Goal: Task Accomplishment & Management: Complete application form

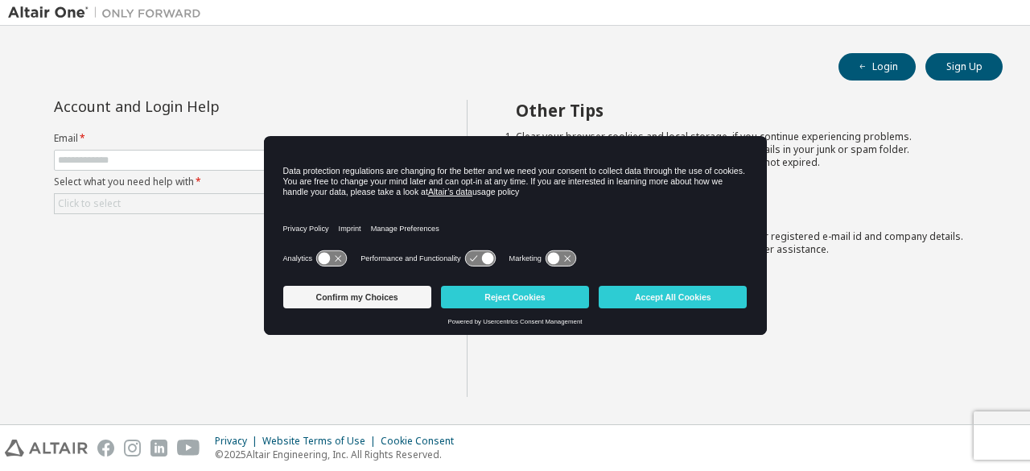
click at [599, 72] on div "Login Sign Up" at bounding box center [514, 66] width 975 height 27
click at [533, 290] on button "Reject Cookies" at bounding box center [515, 297] width 148 height 23
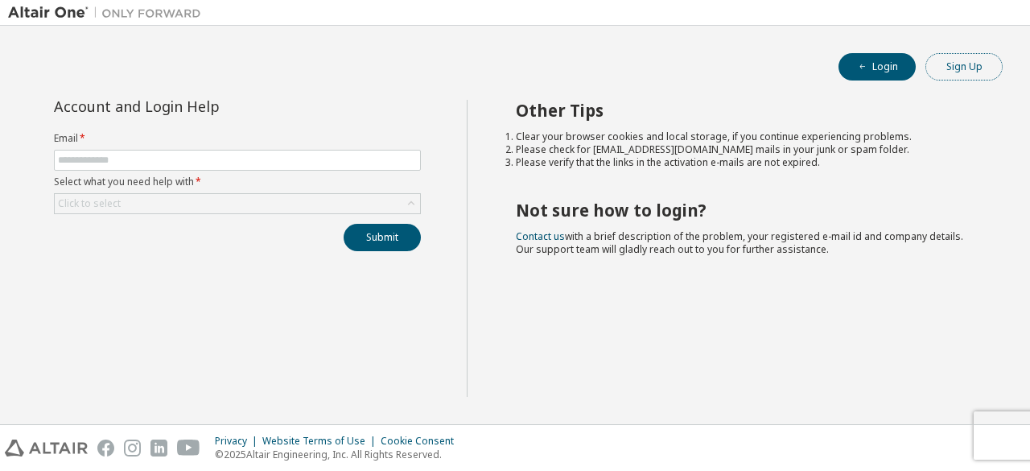
click at [966, 68] on button "Sign Up" at bounding box center [963, 66] width 77 height 27
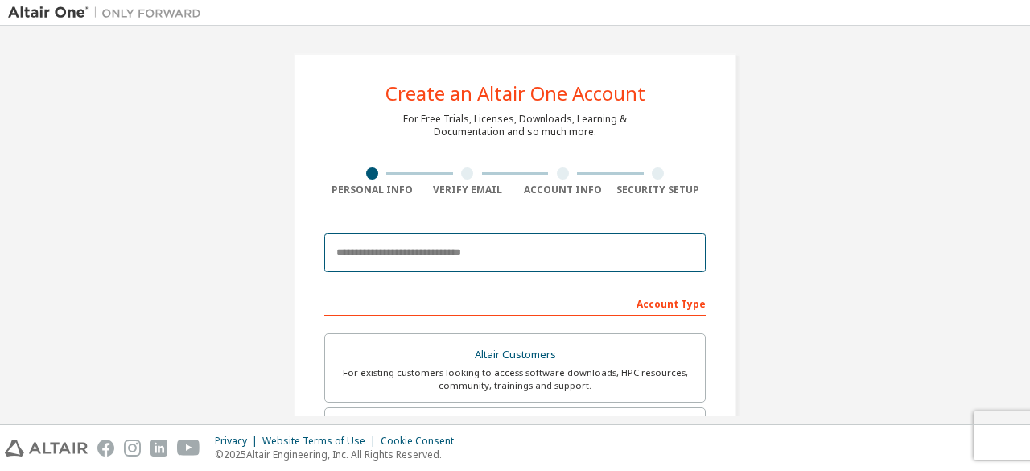
click at [482, 253] on input "email" at bounding box center [514, 252] width 381 height 39
type input "**********"
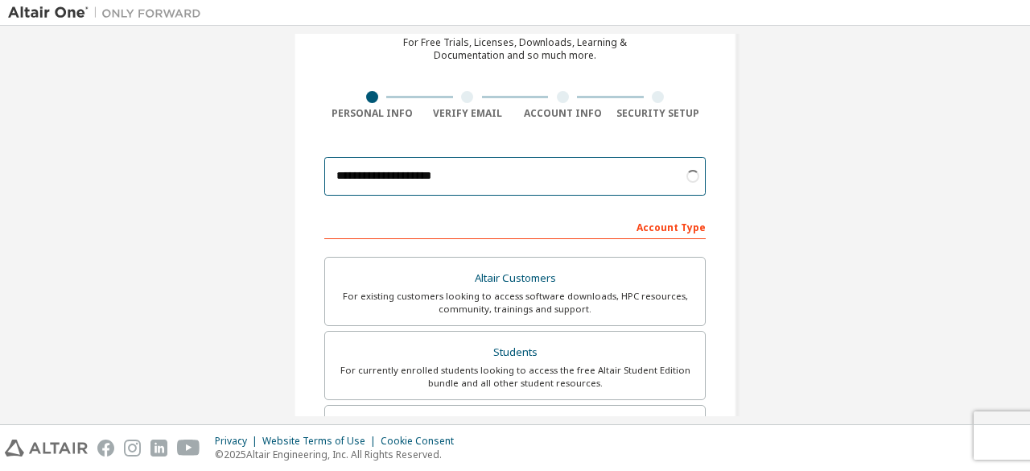
scroll to position [82, 0]
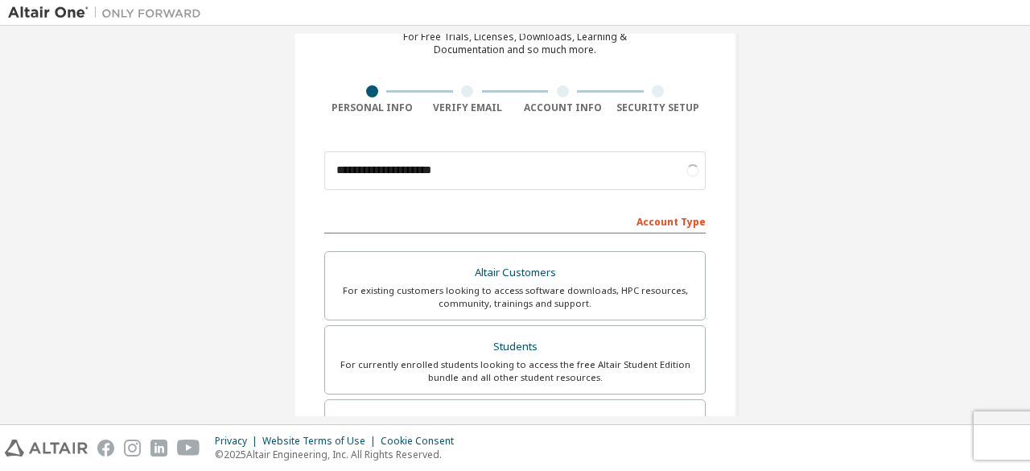
click at [473, 303] on div "For existing customers looking to access software downloads, HPC resources, com…" at bounding box center [515, 297] width 360 height 26
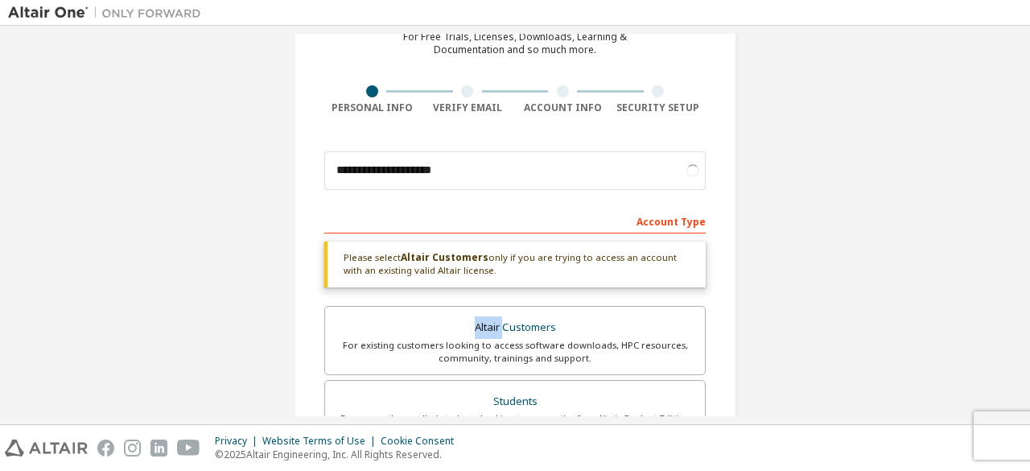
click at [473, 303] on div "Please select Altair Customers only if you are trying to access an account with…" at bounding box center [514, 421] width 381 height 360
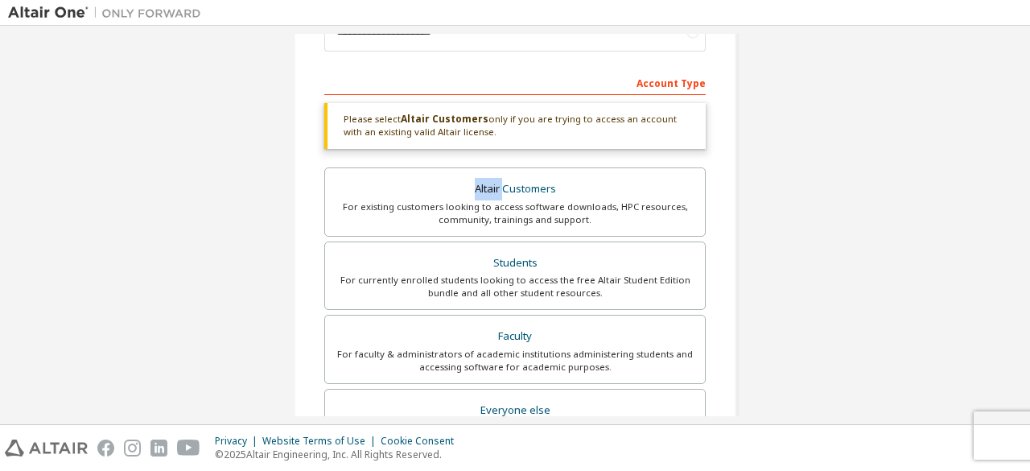
scroll to position [226, 0]
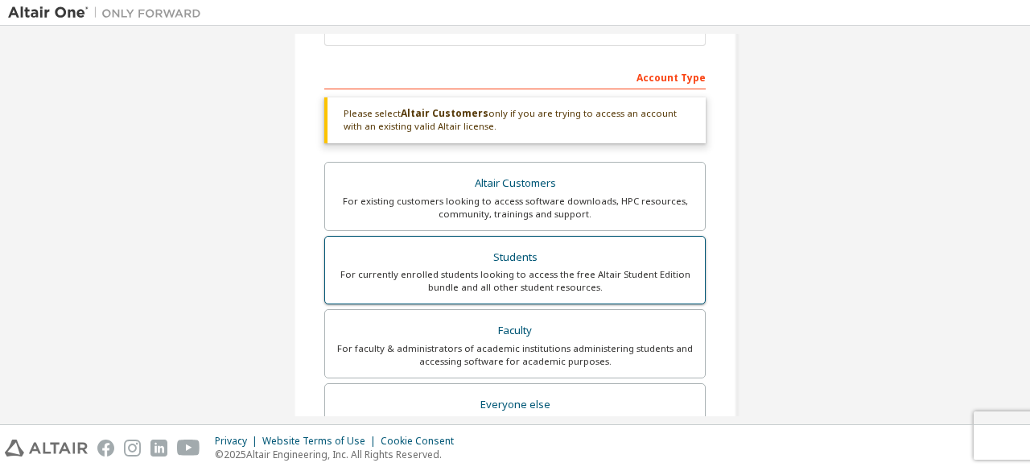
click at [485, 261] on div "Students" at bounding box center [515, 257] width 360 height 23
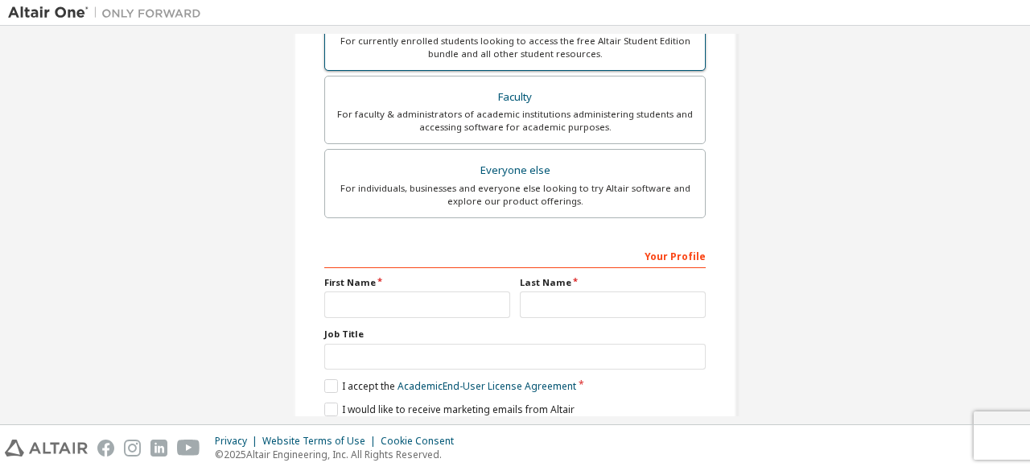
scroll to position [406, 0]
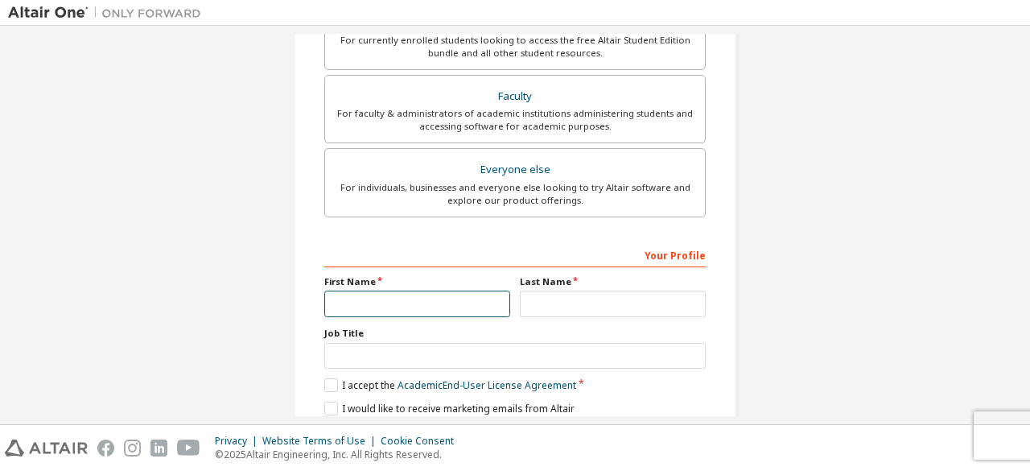
click at [407, 300] on input "text" at bounding box center [417, 303] width 186 height 27
type input "*****"
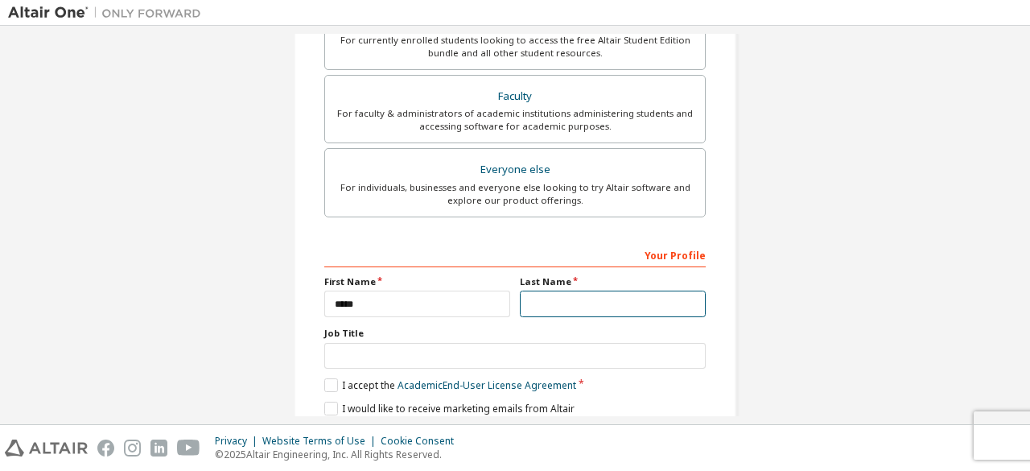
click at [557, 294] on input "text" at bounding box center [613, 303] width 186 height 27
type input "*****"
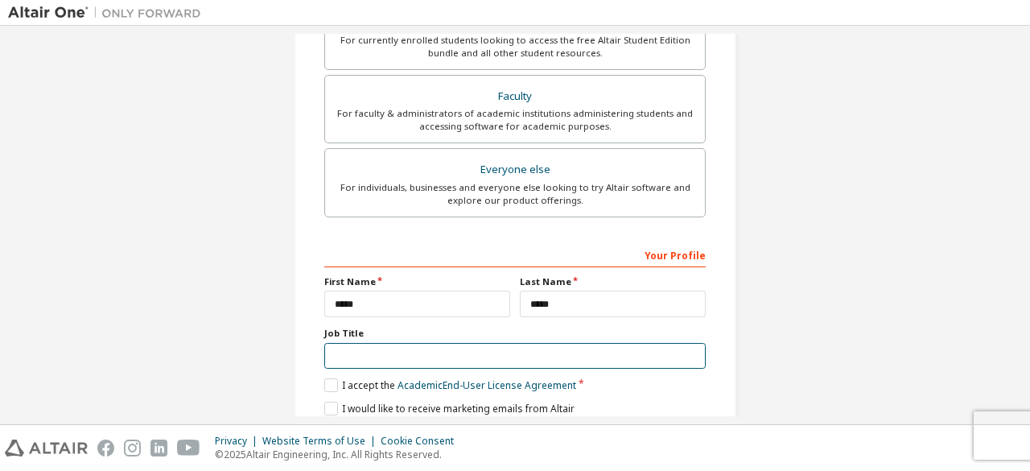
click at [416, 355] on input "text" at bounding box center [514, 356] width 381 height 27
type input "*******"
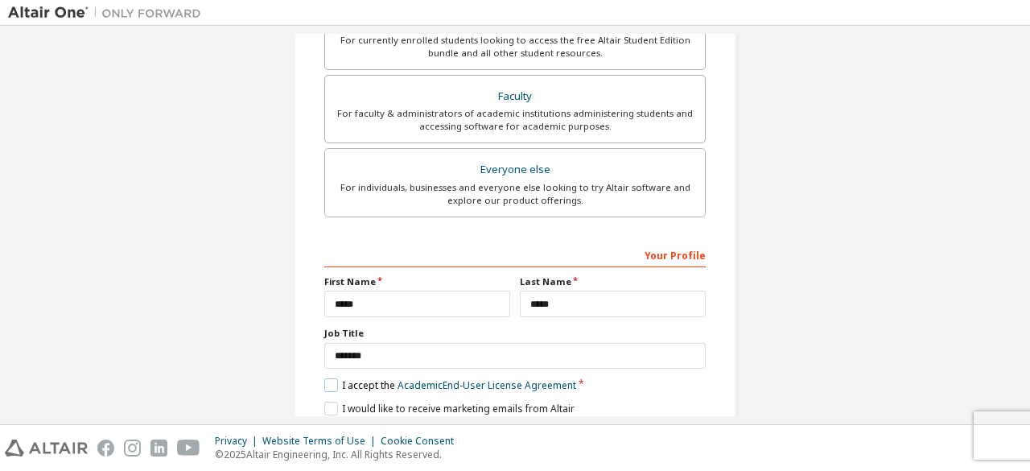
click at [327, 379] on label "I accept the Academic End-User License Agreement" at bounding box center [450, 385] width 252 height 14
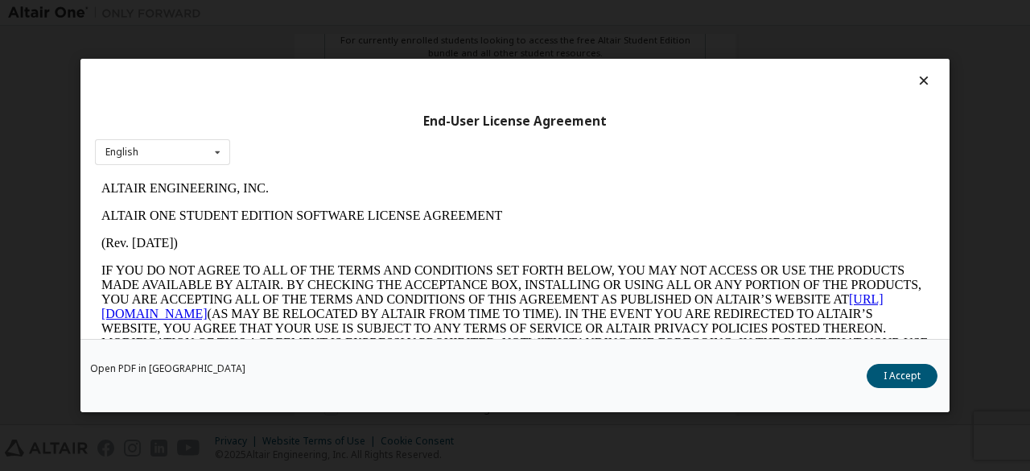
scroll to position [0, 0]
click at [927, 371] on button "I Accept" at bounding box center [902, 376] width 71 height 24
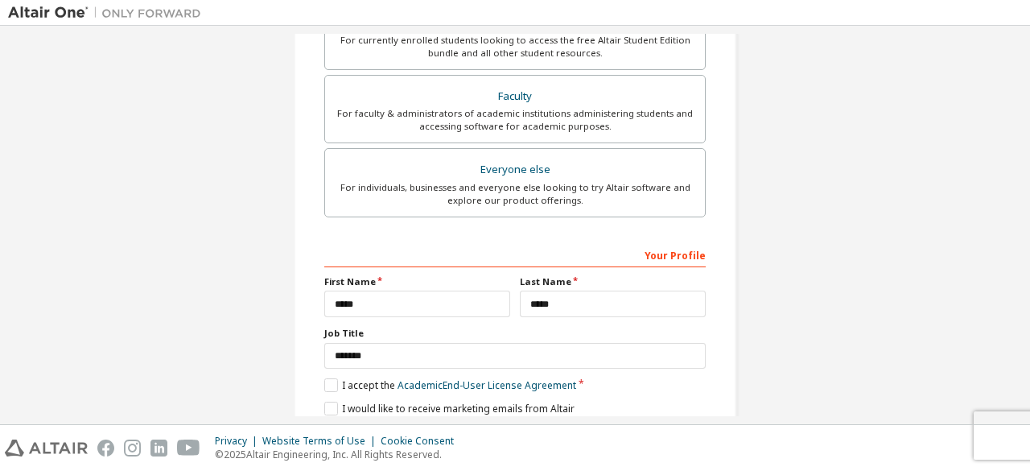
scroll to position [465, 0]
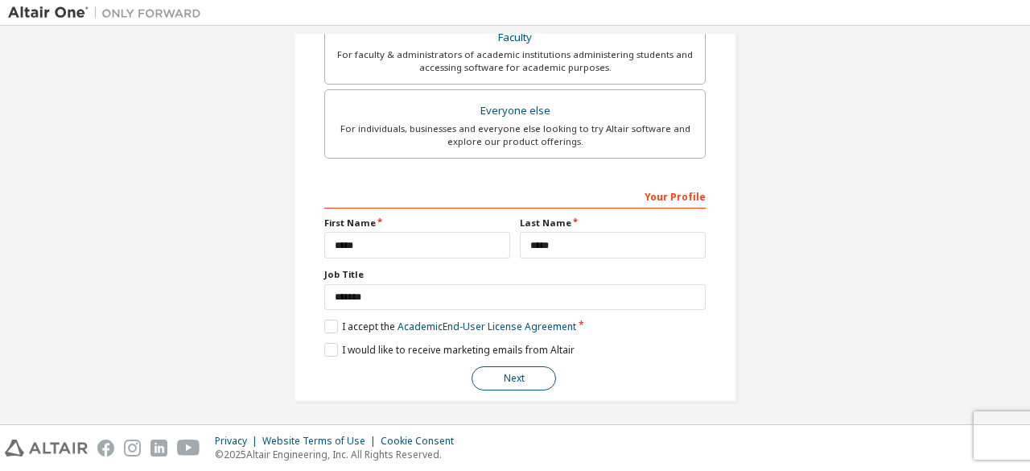
click at [497, 366] on button "Next" at bounding box center [513, 378] width 84 height 24
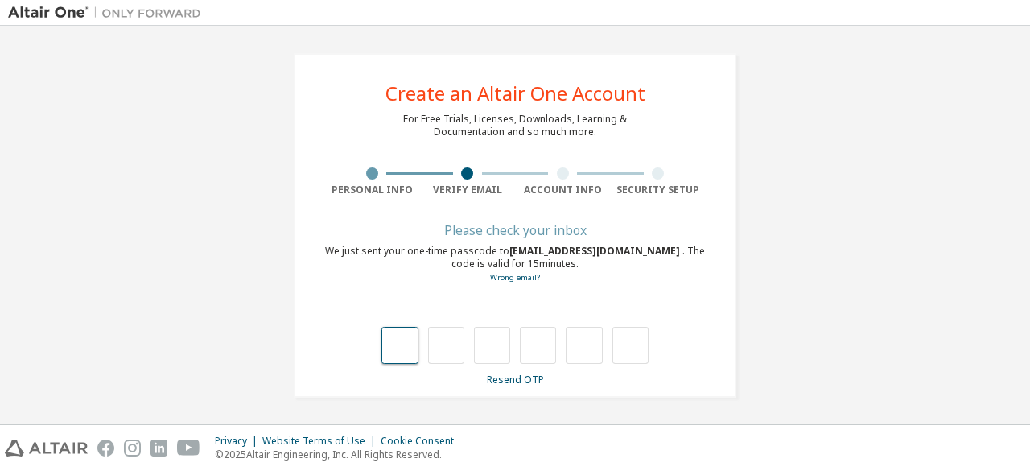
type input "*"
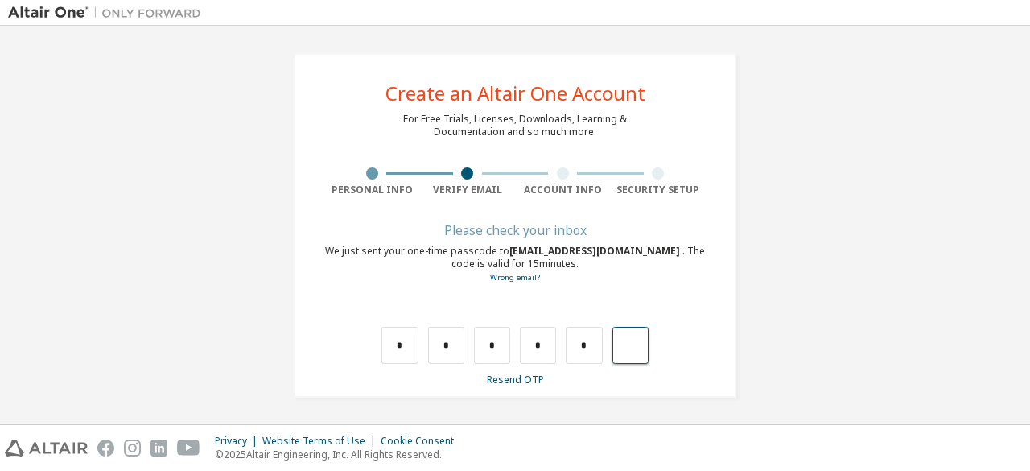
type input "*"
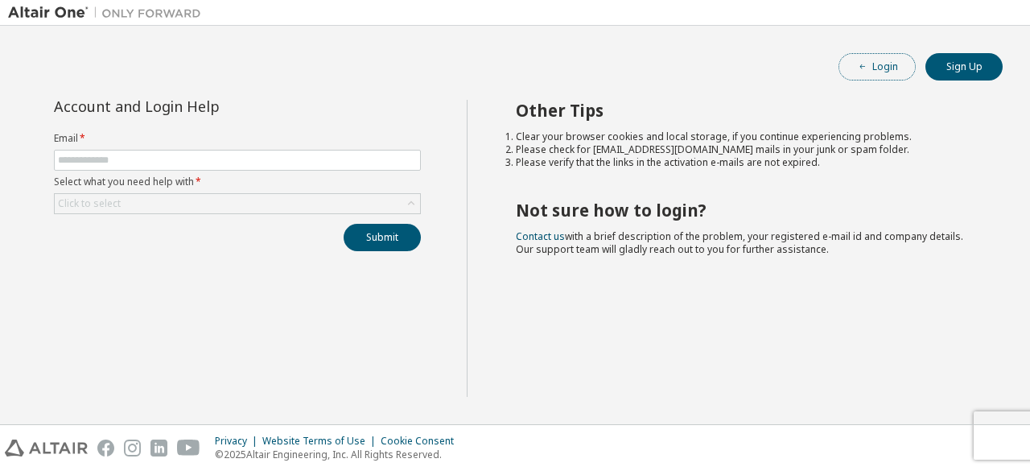
click at [878, 68] on button "Login" at bounding box center [876, 66] width 77 height 27
